Goal: Information Seeking & Learning: Learn about a topic

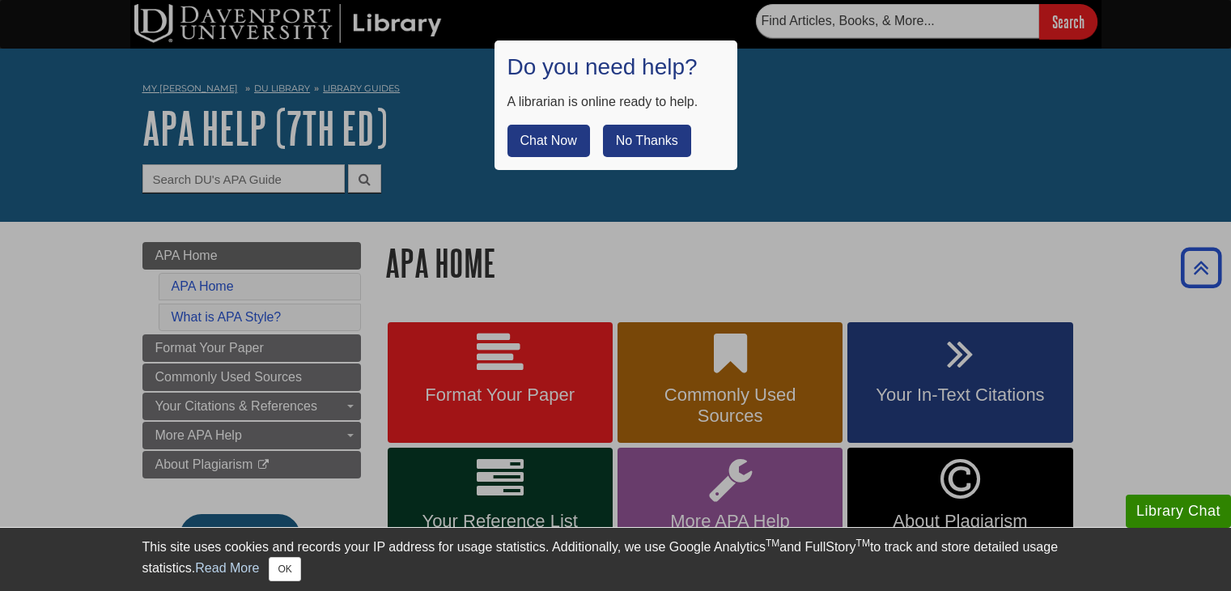
scroll to position [971, 0]
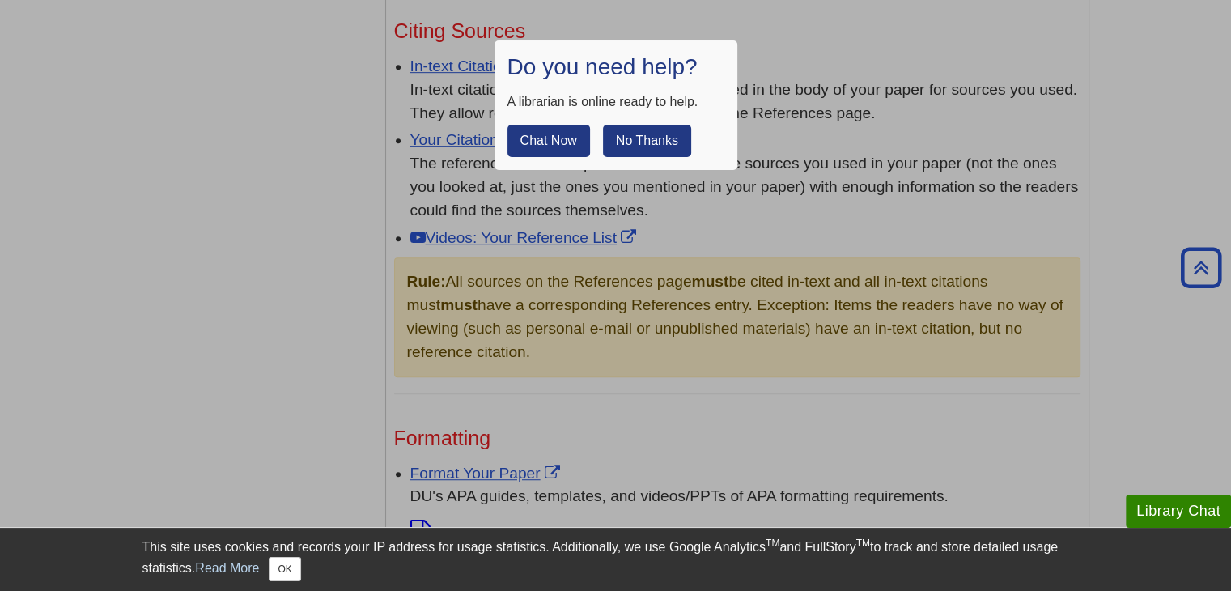
click at [646, 140] on button "No Thanks" at bounding box center [647, 141] width 88 height 32
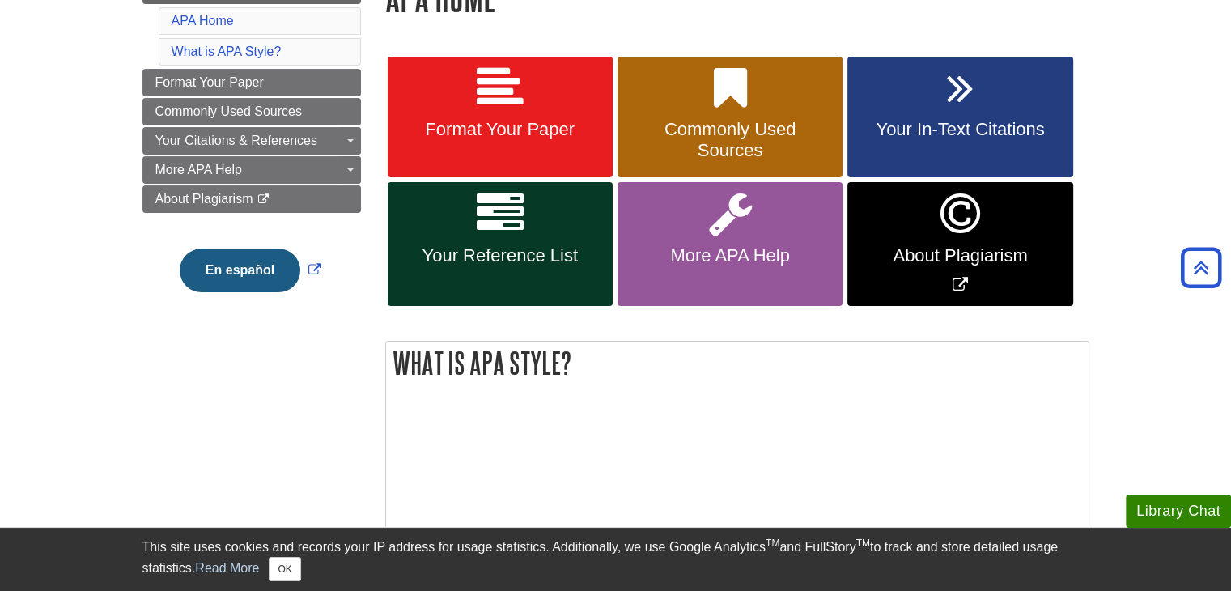
scroll to position [243, 0]
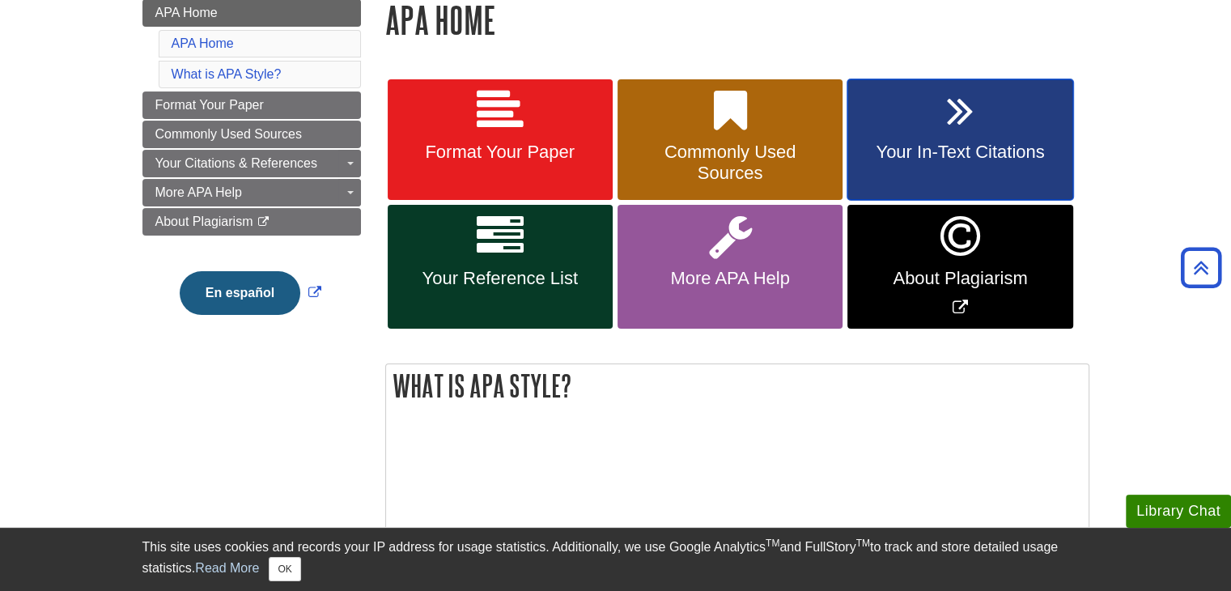
click at [941, 128] on link "Your In-Text Citations" at bounding box center [959, 139] width 225 height 121
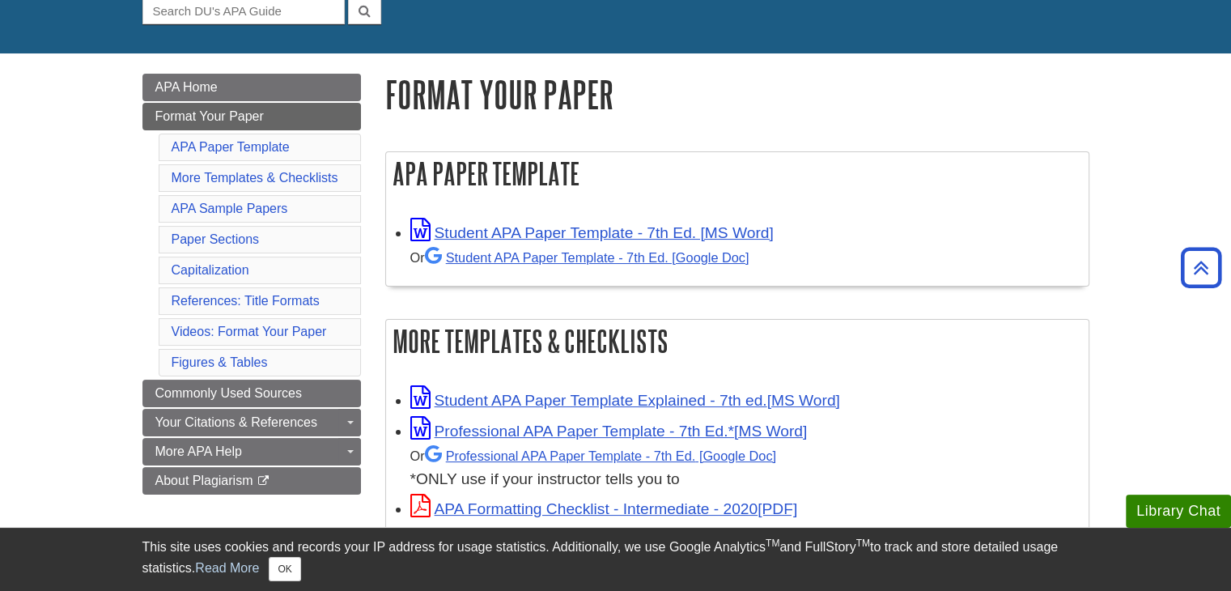
scroll to position [162, 0]
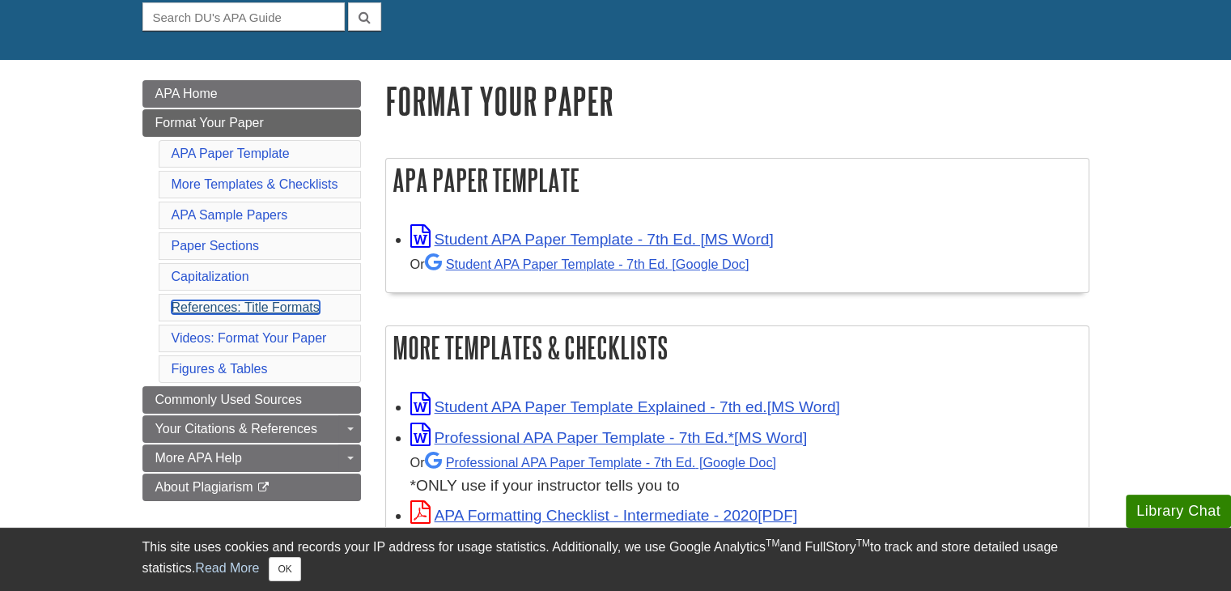
click at [229, 310] on link "References: Title Formats" at bounding box center [246, 307] width 148 height 14
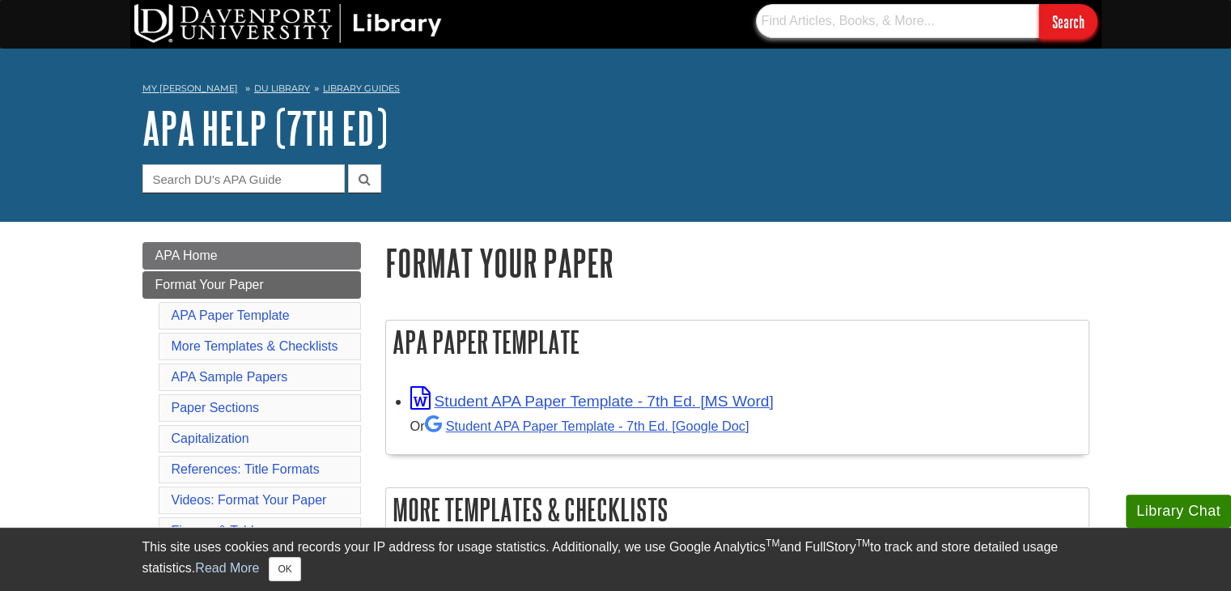
click at [841, 22] on input "text" at bounding box center [897, 21] width 283 height 34
type input "reference"
click at [1039, 4] on input "Search" at bounding box center [1068, 21] width 58 height 35
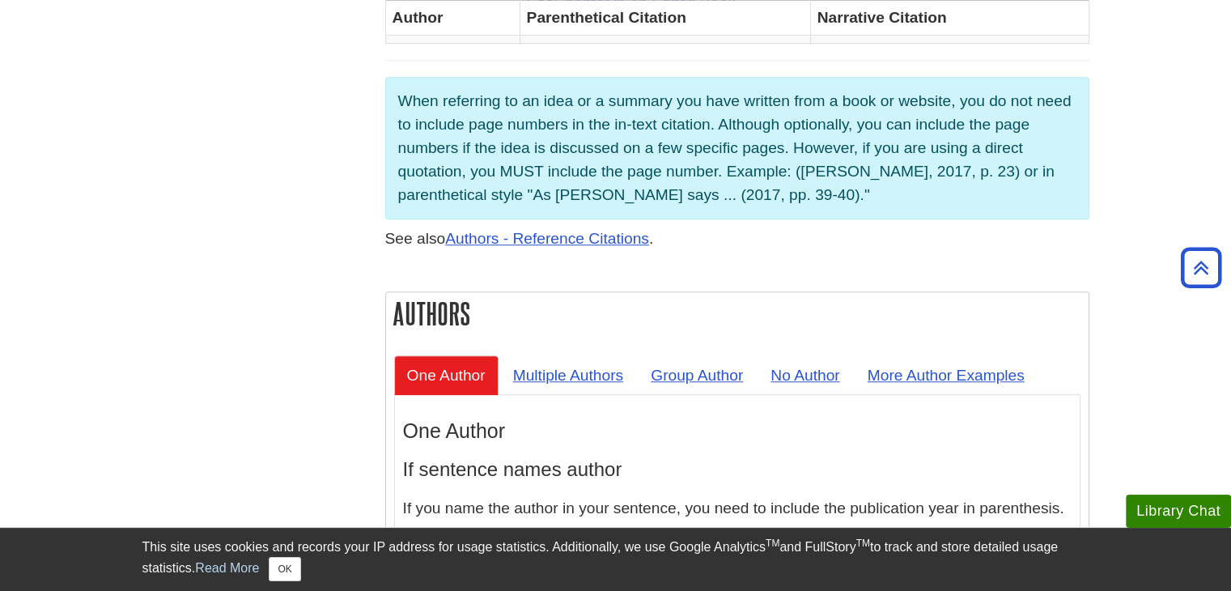
scroll to position [1294, 0]
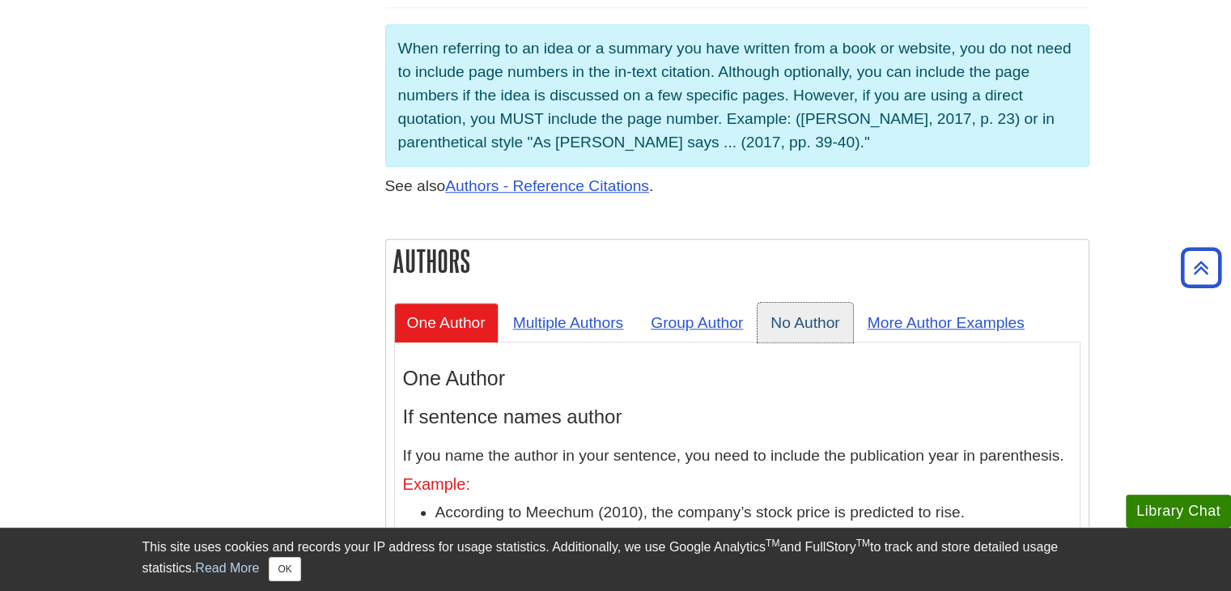
click at [816, 303] on link "No Author" at bounding box center [804, 323] width 95 height 40
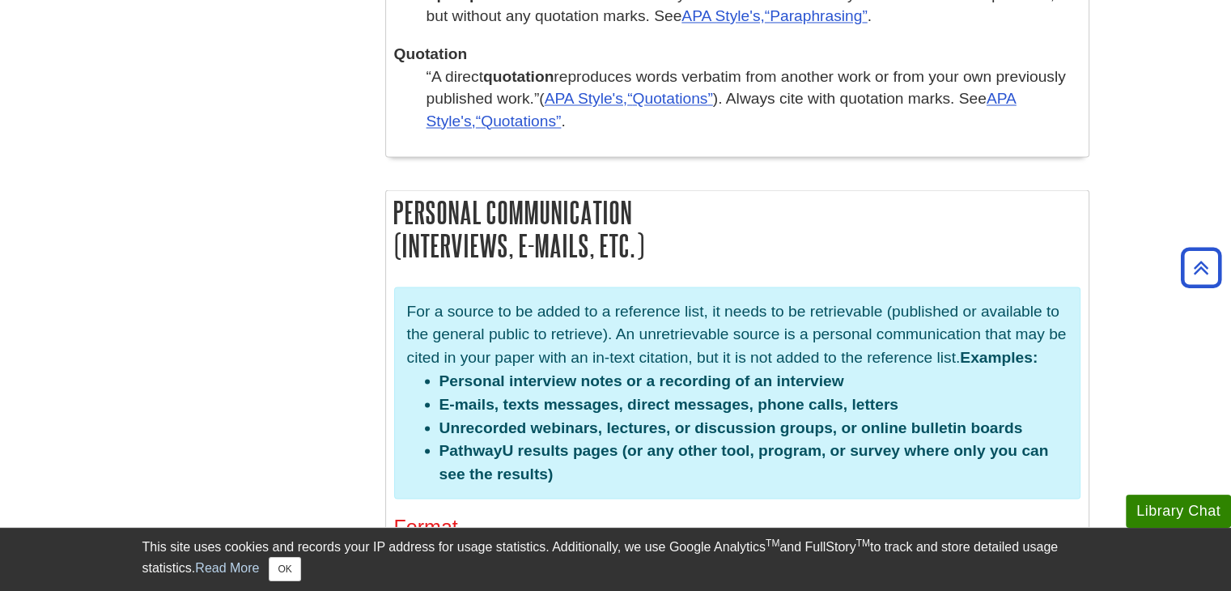
scroll to position [2670, 0]
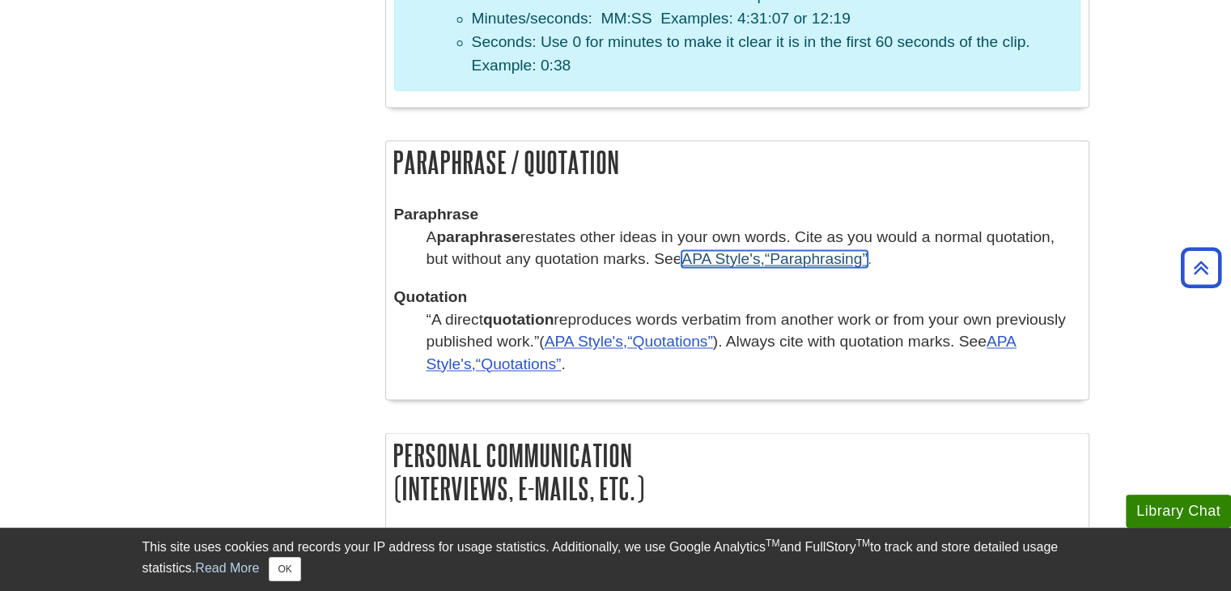
click at [830, 250] on q "Paraphrasing" at bounding box center [816, 258] width 103 height 17
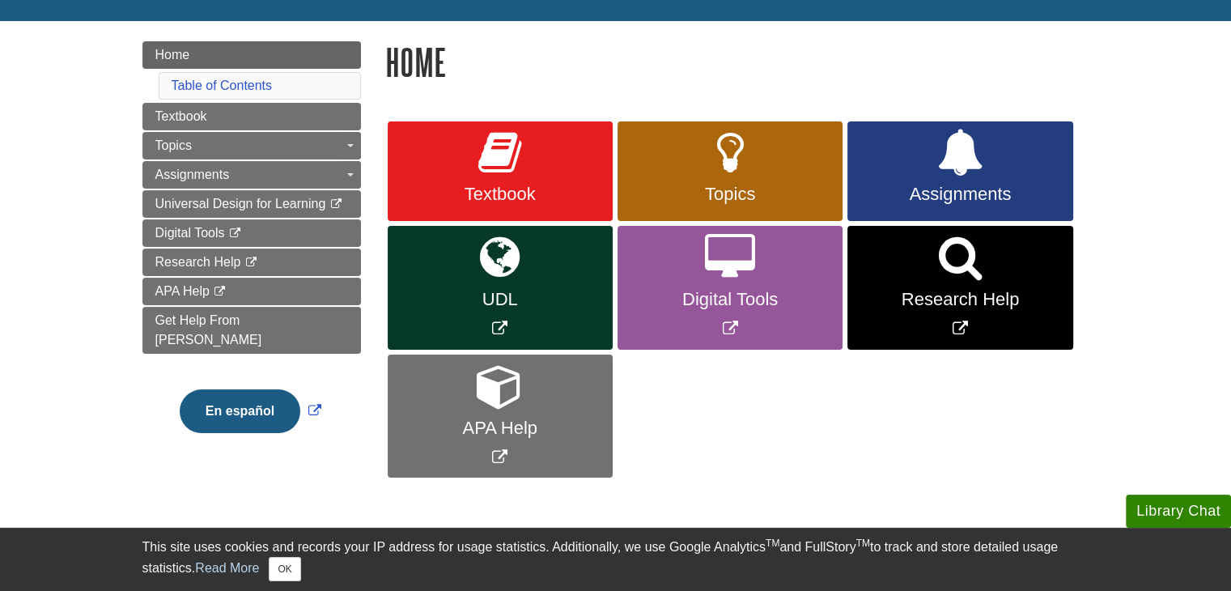
scroll to position [162, 0]
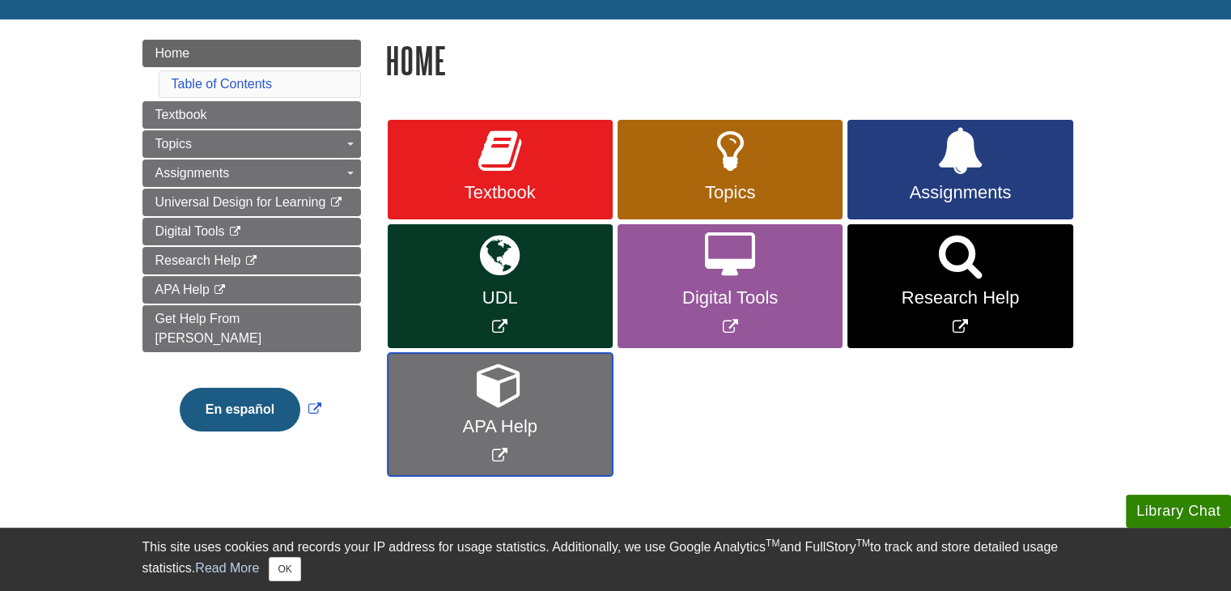
click at [550, 427] on span "APA Help" at bounding box center [500, 426] width 201 height 21
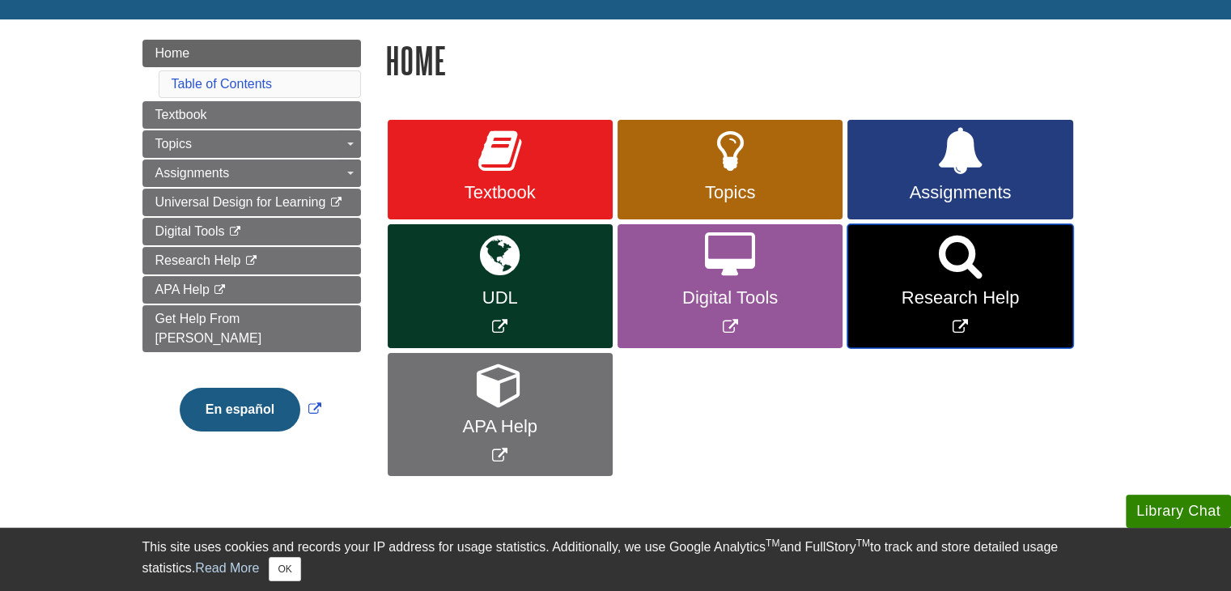
click at [934, 286] on link "Research Help" at bounding box center [959, 286] width 225 height 124
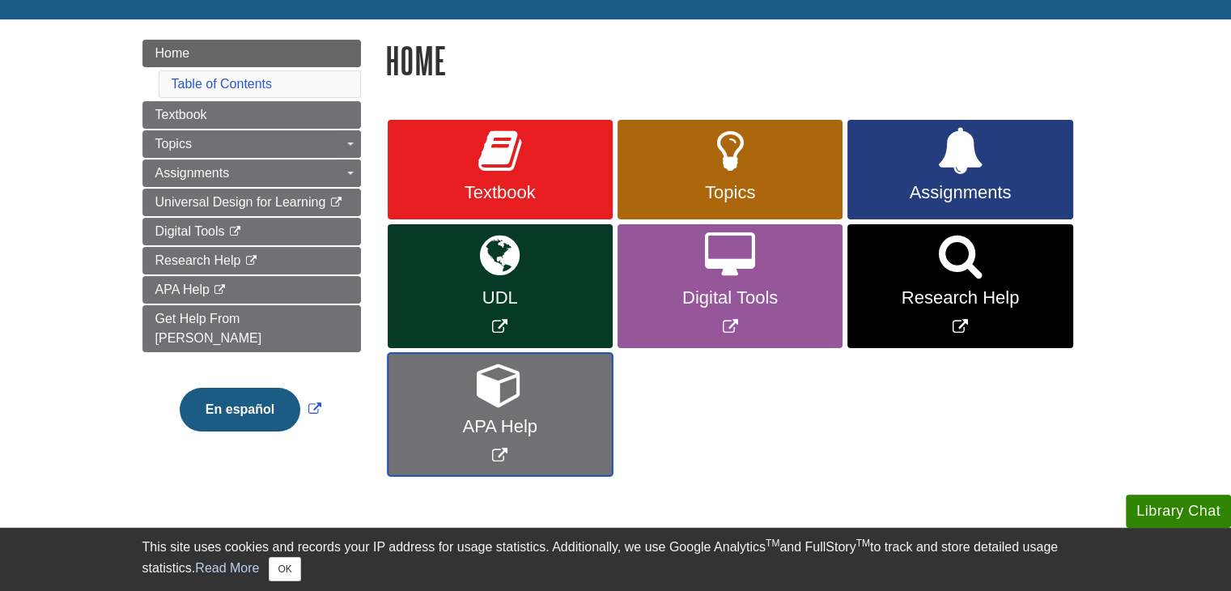
click at [567, 409] on link "APA Help" at bounding box center [500, 415] width 225 height 124
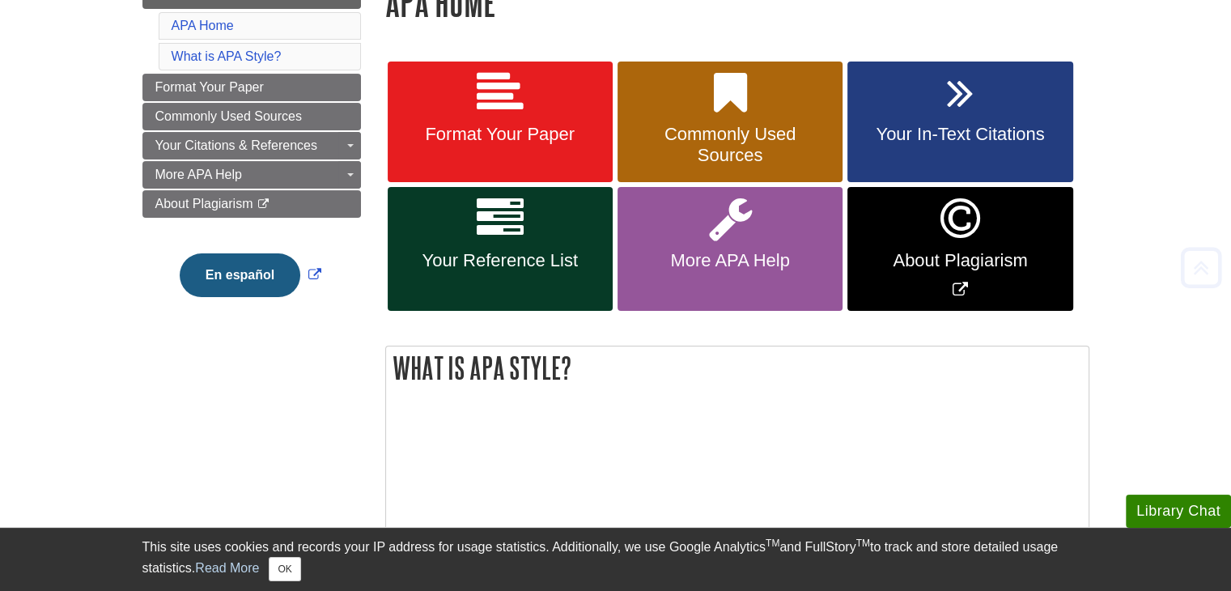
scroll to position [313, 0]
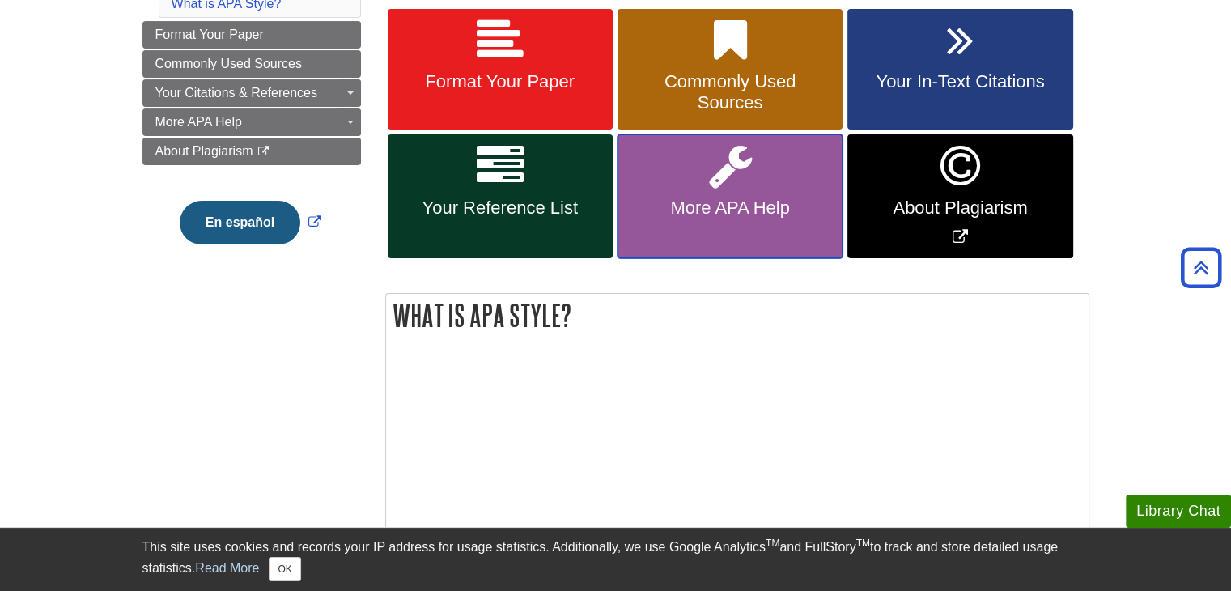
click at [699, 206] on span "More APA Help" at bounding box center [729, 207] width 201 height 21
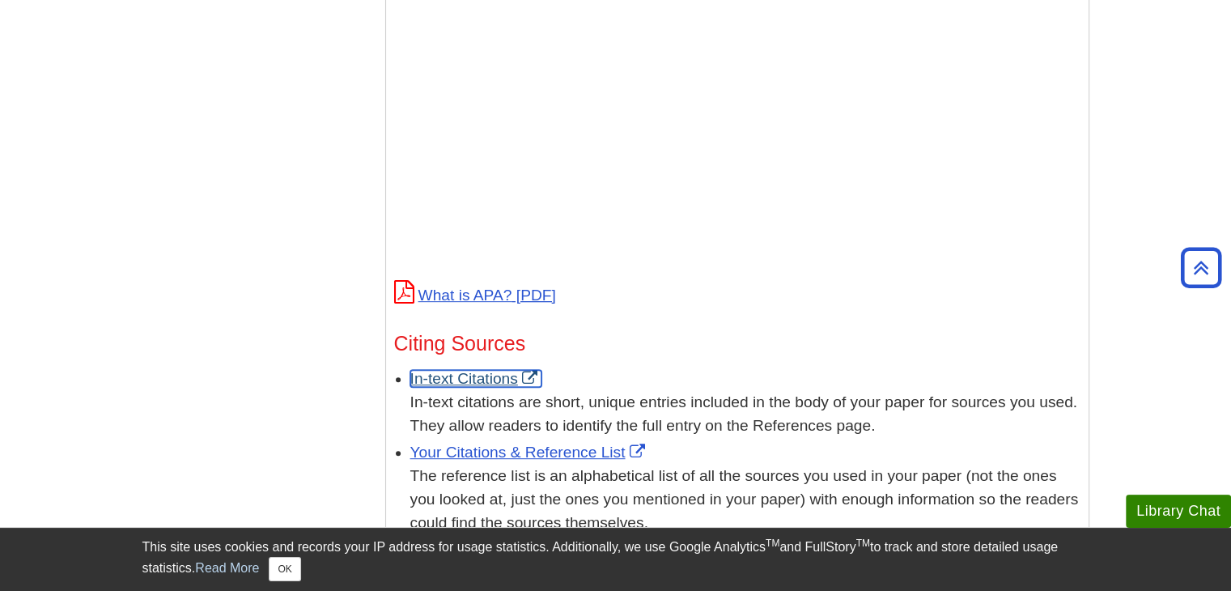
scroll to position [647, 0]
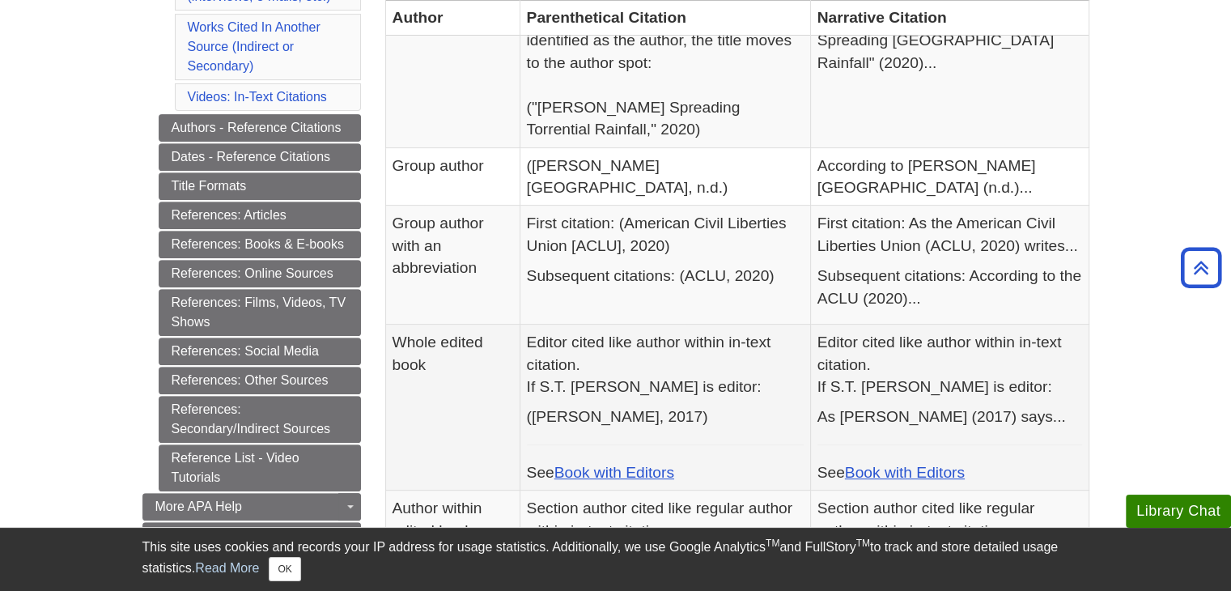
scroll to position [647, 0]
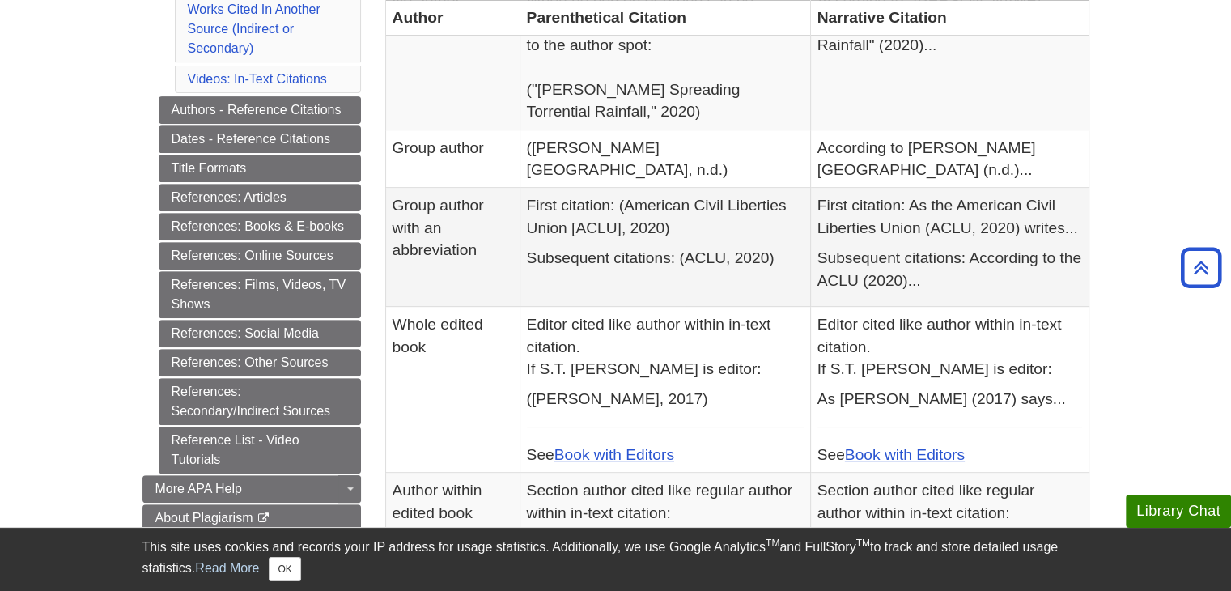
click at [964, 271] on td "First citation: As the American Civil Liberties Union (ACLU, 2020) writes... Su…" at bounding box center [949, 247] width 278 height 119
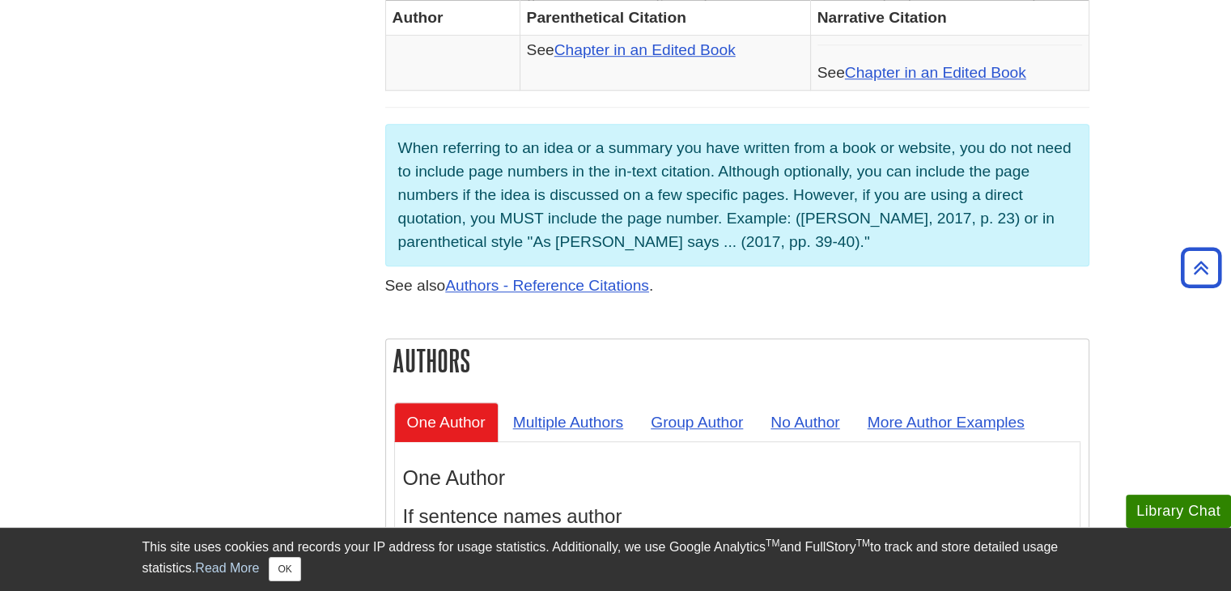
scroll to position [1375, 0]
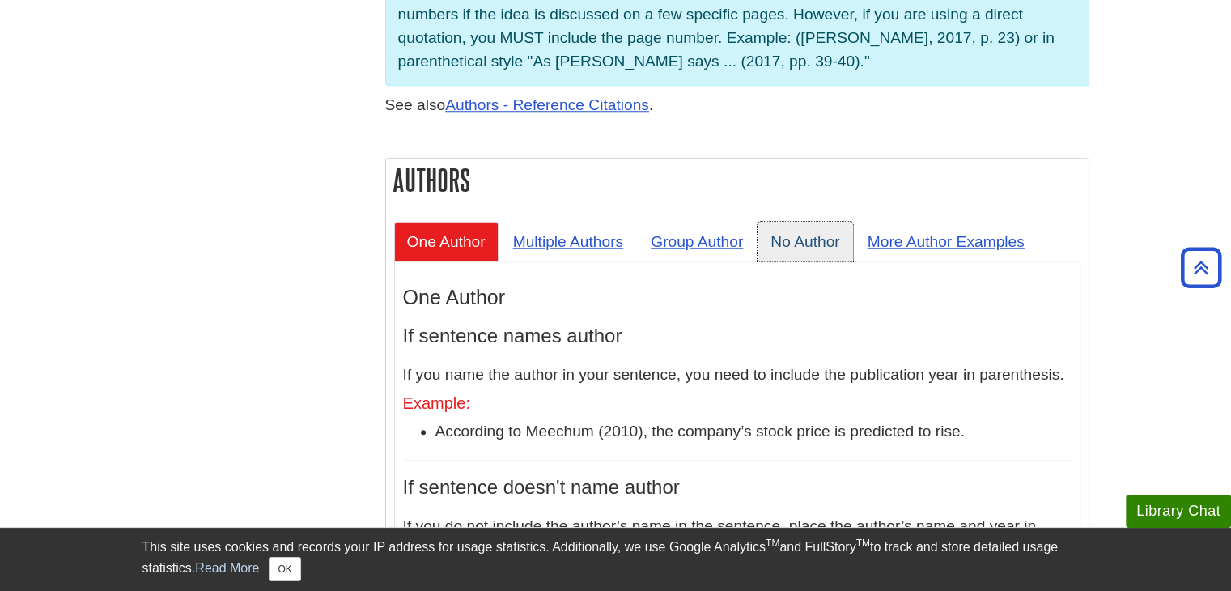
click at [789, 222] on link "No Author" at bounding box center [804, 242] width 95 height 40
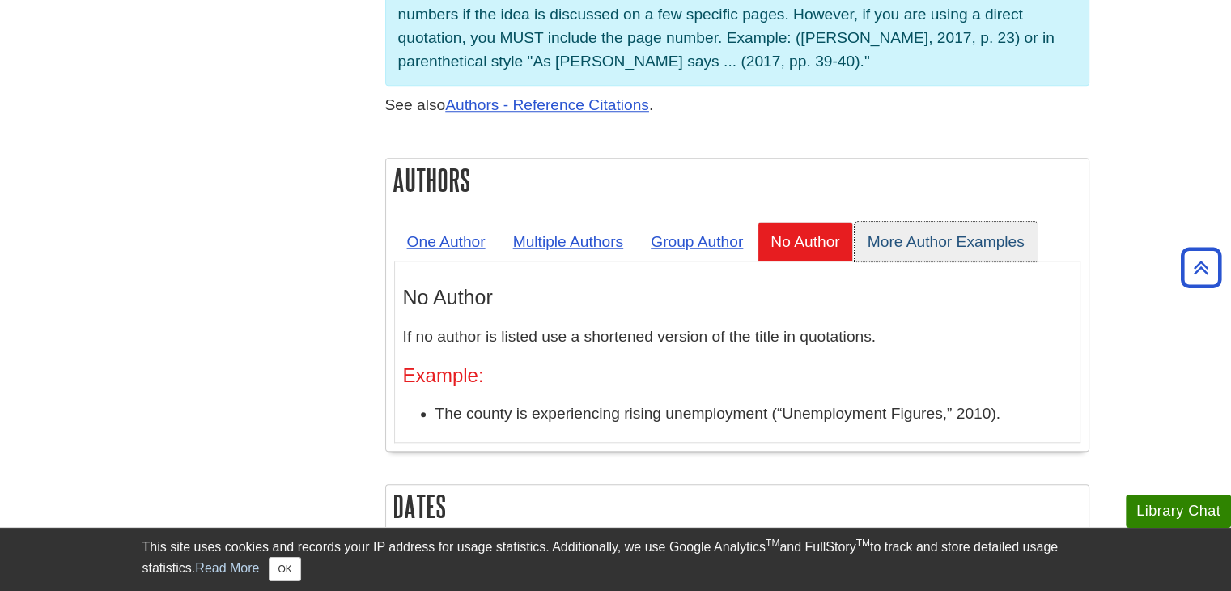
click at [930, 222] on link "More Author Examples" at bounding box center [945, 242] width 183 height 40
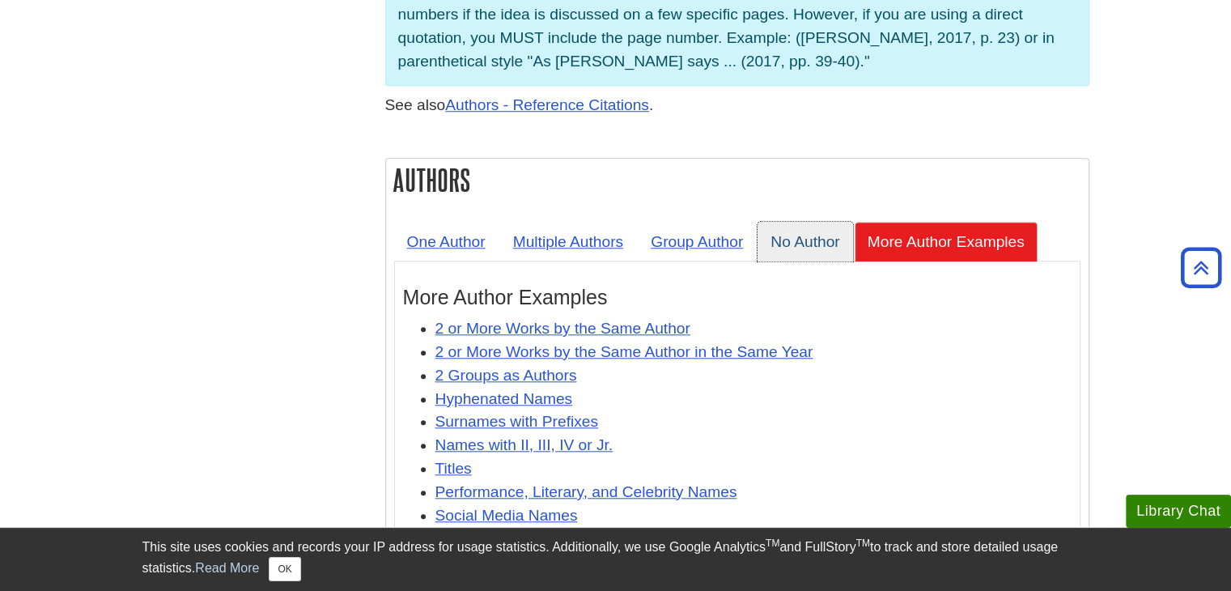
click at [799, 222] on link "No Author" at bounding box center [804, 242] width 95 height 40
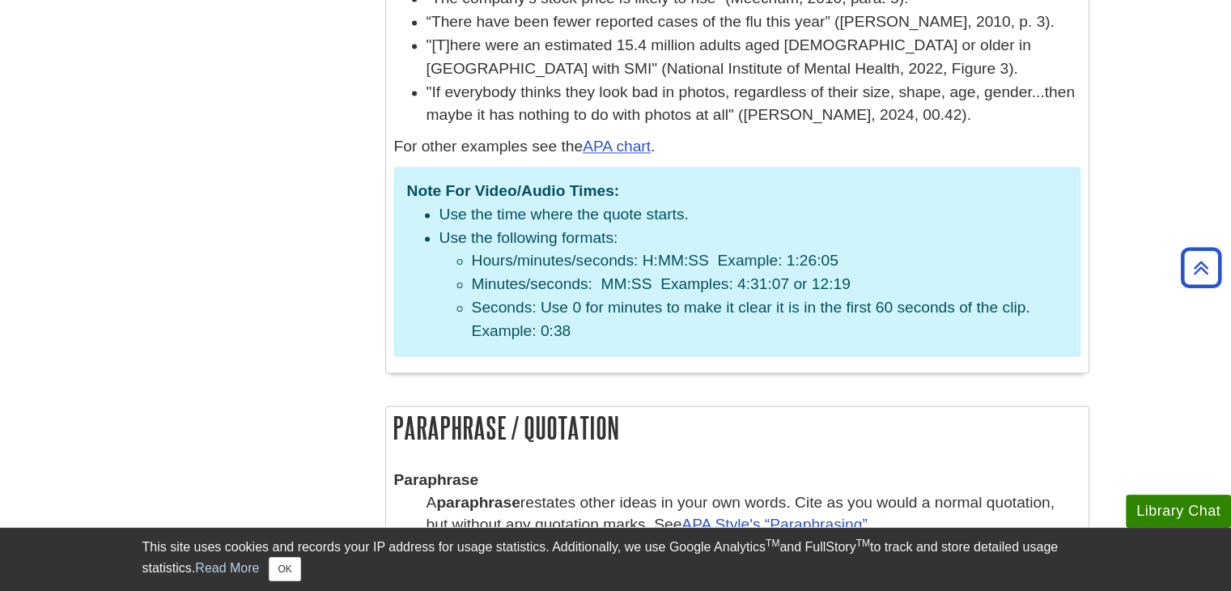
scroll to position [2184, 0]
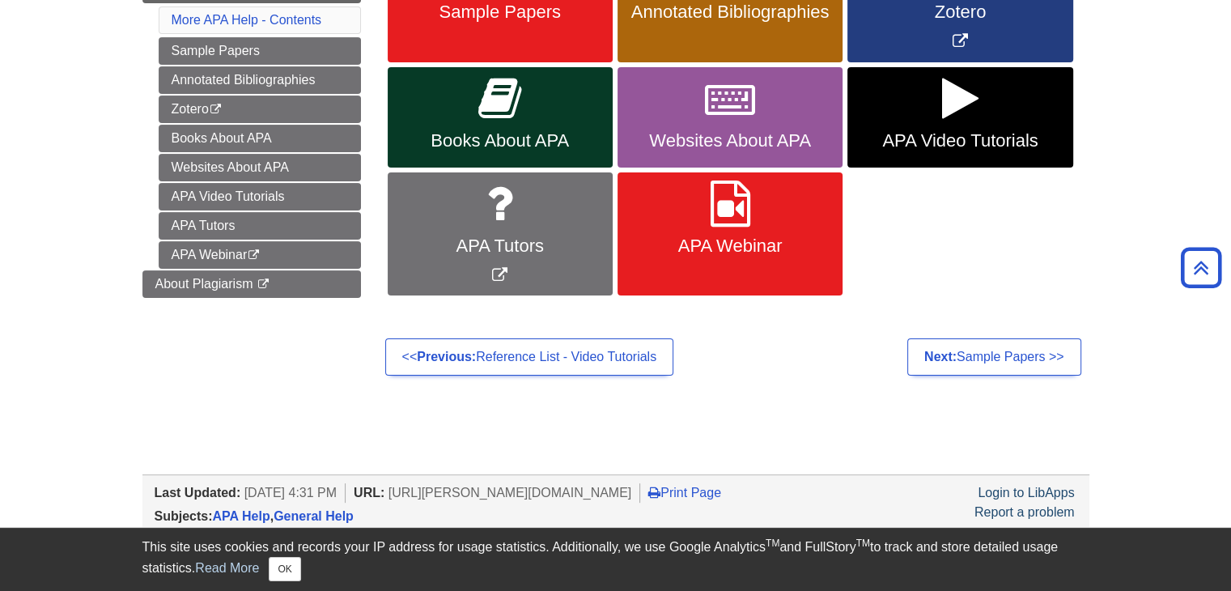
scroll to position [243, 0]
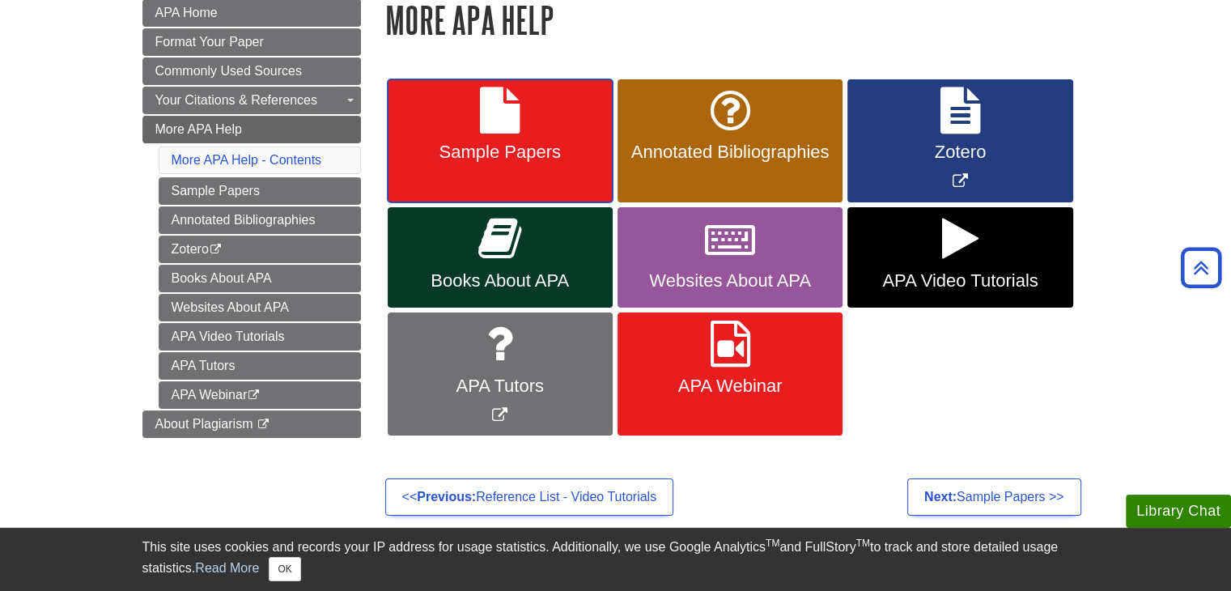
click at [511, 145] on span "Sample Papers" at bounding box center [500, 152] width 201 height 21
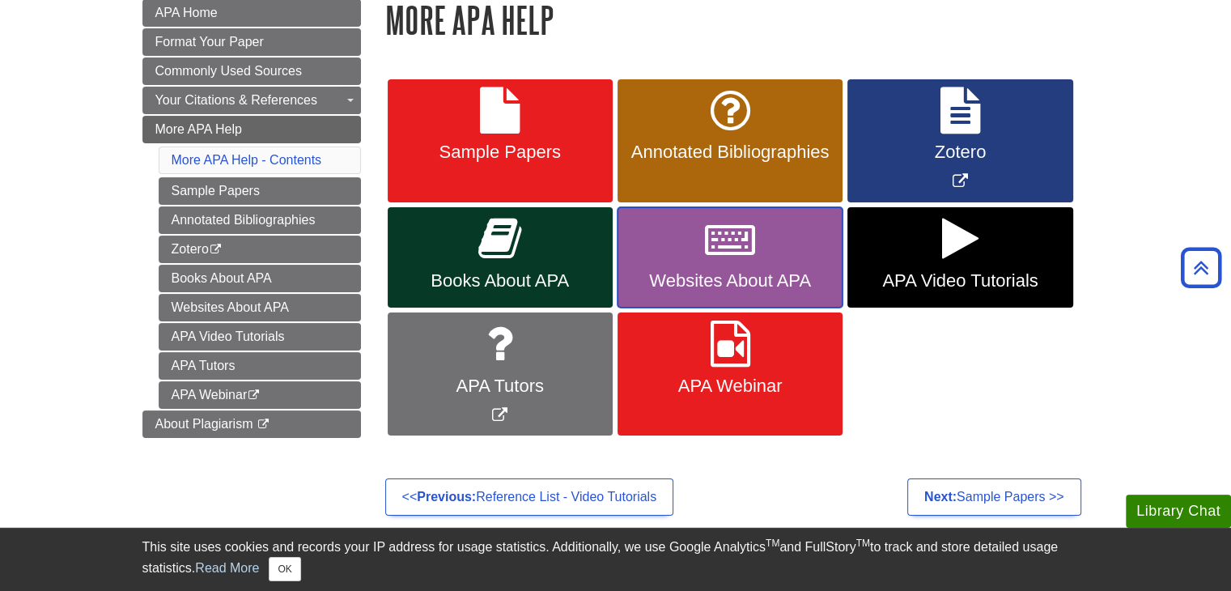
click at [782, 292] on link "Websites About APA" at bounding box center [729, 257] width 225 height 100
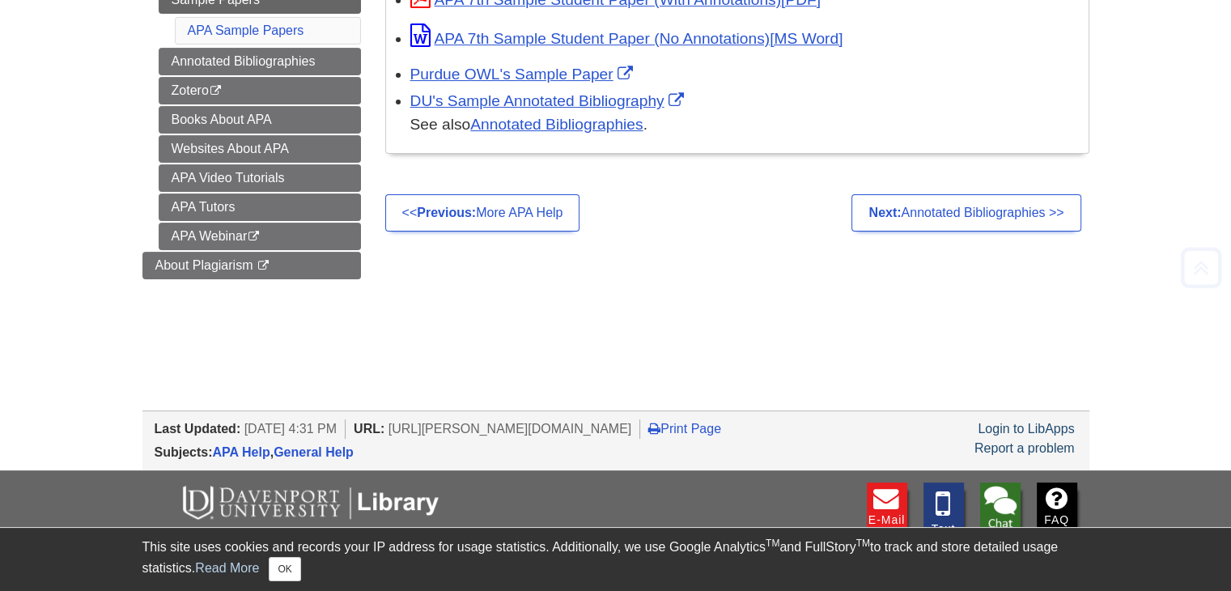
scroll to position [405, 0]
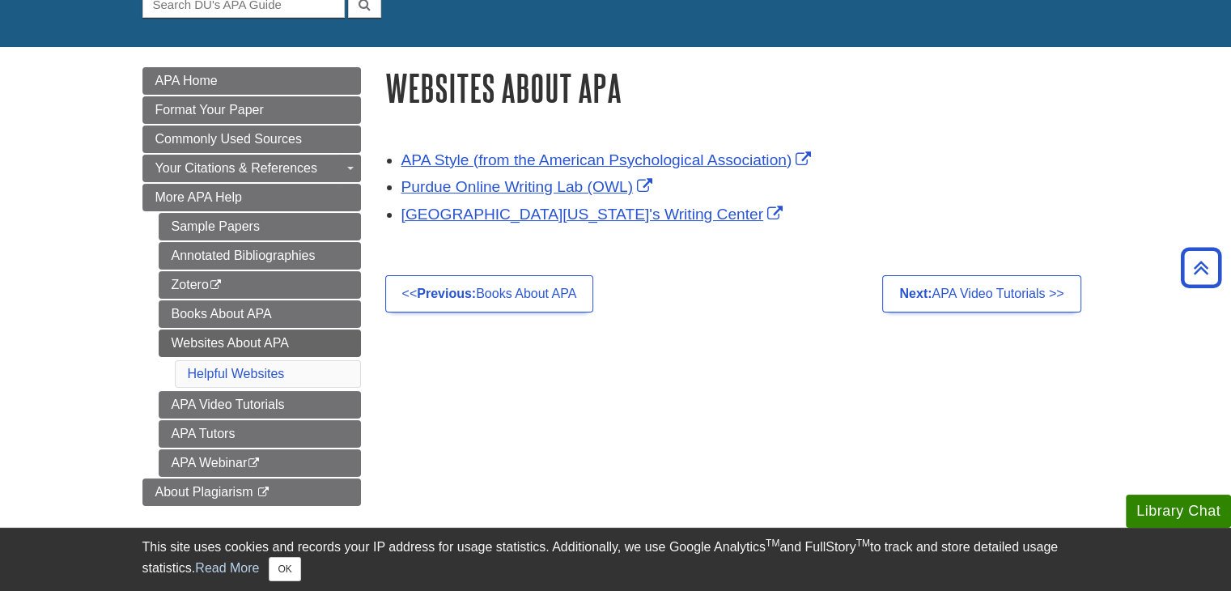
scroll to position [162, 0]
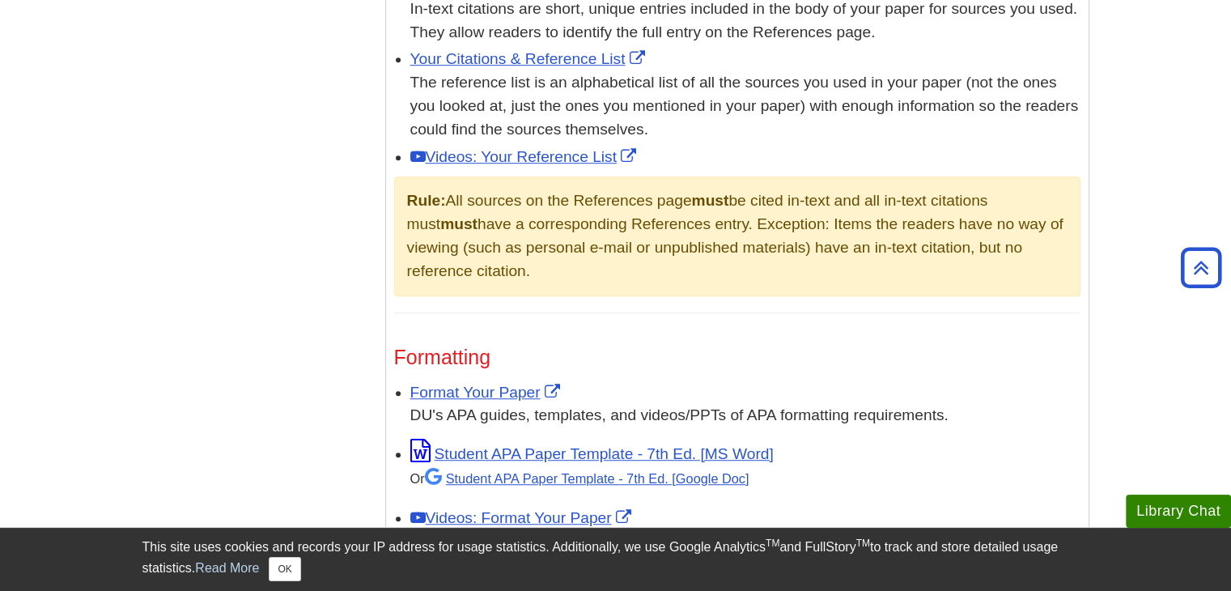
scroll to position [809, 0]
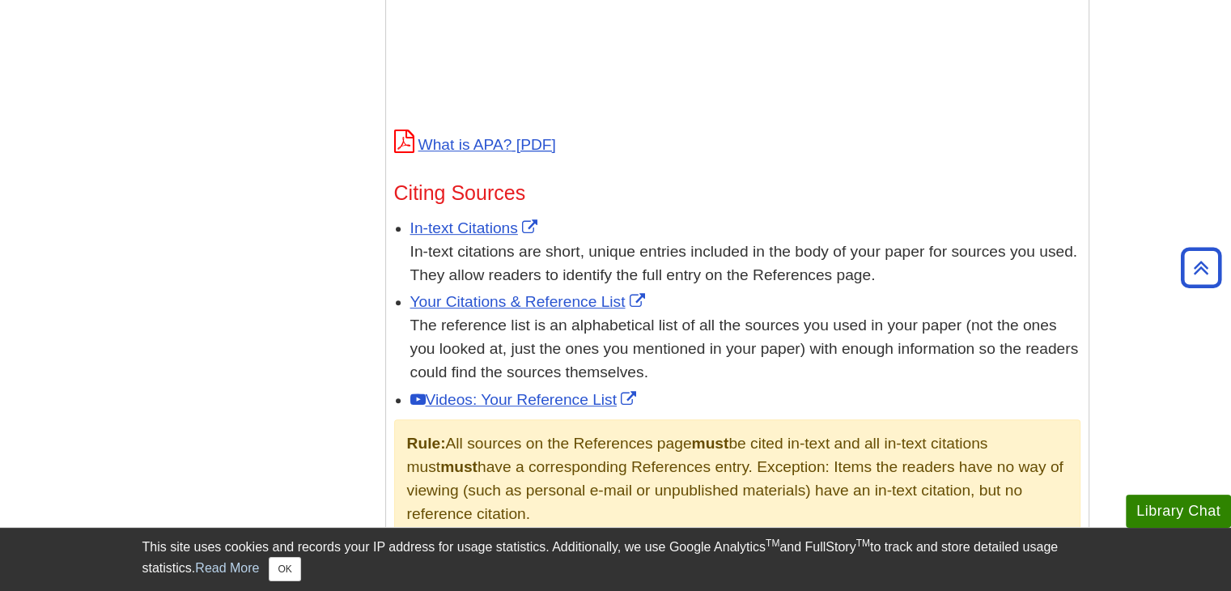
click at [486, 311] on div "Your Citations & Reference List The reference list is an alphabetical list of a…" at bounding box center [745, 336] width 670 height 93
click at [501, 307] on link "Your Citations & Reference List" at bounding box center [529, 301] width 239 height 17
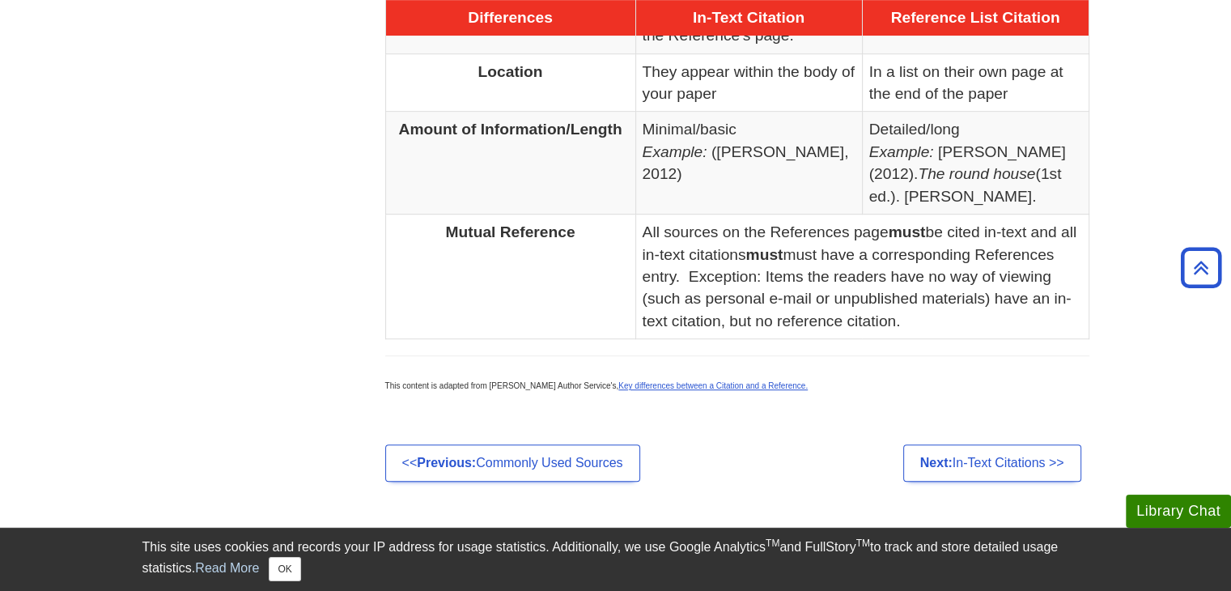
scroll to position [971, 0]
